Goal: Transaction & Acquisition: Purchase product/service

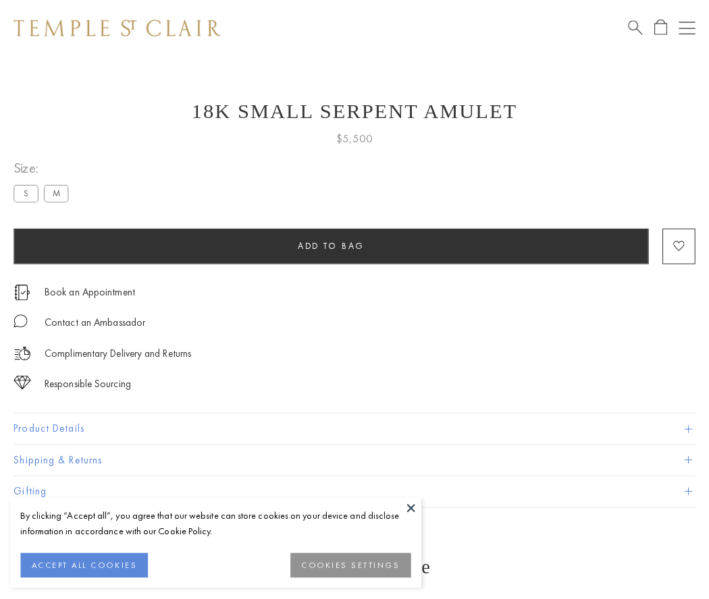
scroll to position [29, 0]
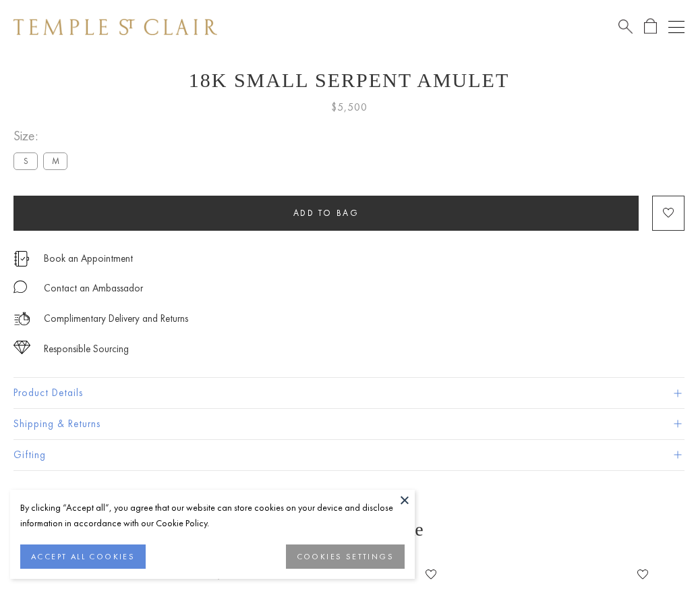
click at [326, 213] on span "Add to bag" at bounding box center [327, 212] width 66 height 11
